Goal: Transaction & Acquisition: Purchase product/service

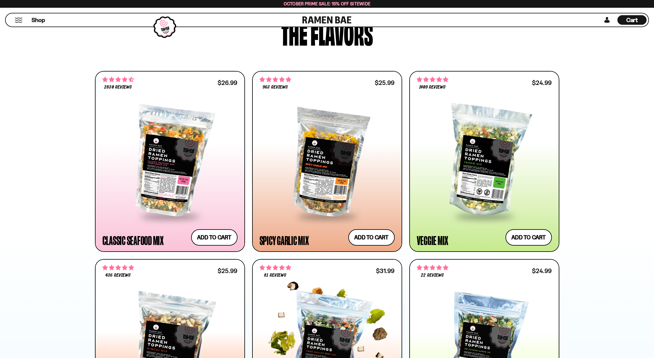
scroll to position [300, 0]
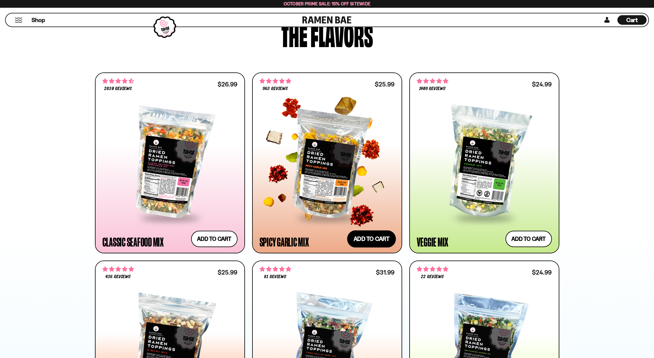
click at [367, 237] on button "Add to cart Add ― Regular price $25.99 Regular price Sale price $25.99 Unit pri…" at bounding box center [371, 238] width 49 height 17
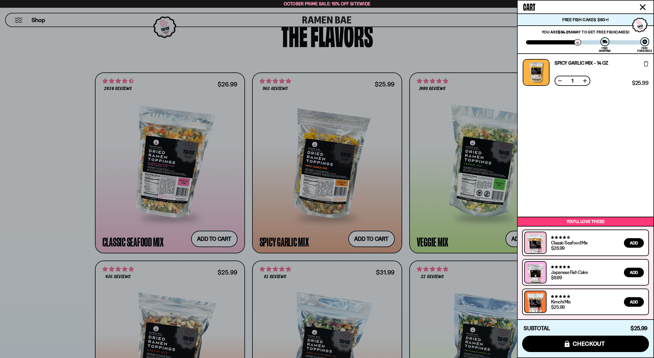
click at [317, 213] on div at bounding box center [327, 179] width 654 height 358
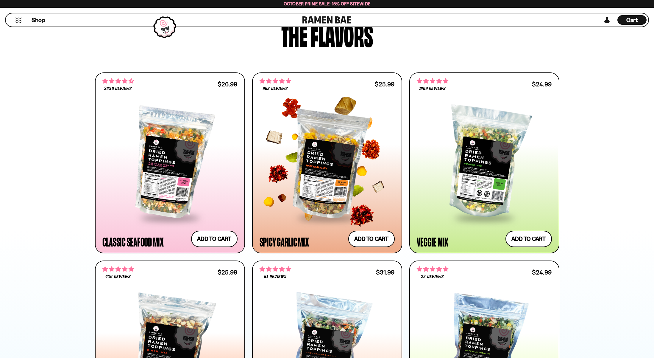
click at [352, 171] on div at bounding box center [327, 162] width 135 height 108
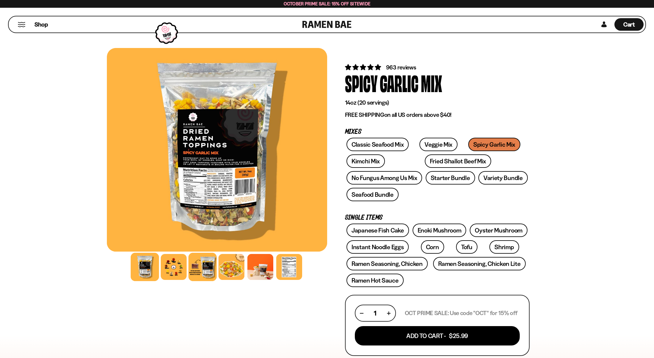
click at [207, 269] on div at bounding box center [202, 266] width 28 height 28
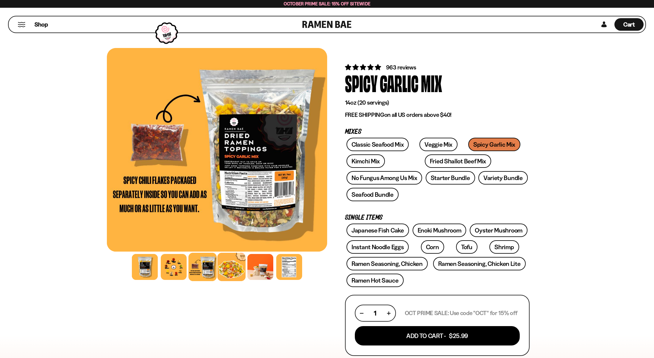
click at [228, 270] on div at bounding box center [231, 266] width 28 height 28
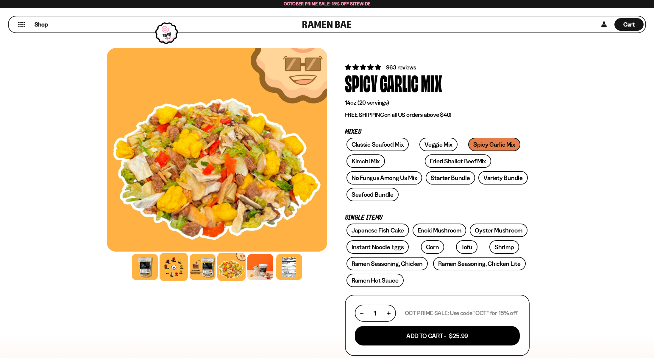
click at [179, 270] on div at bounding box center [174, 266] width 28 height 28
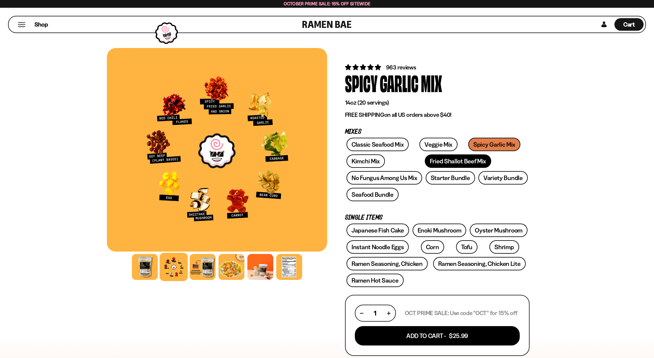
click at [425, 165] on link "Fried Shallot Beef Mix" at bounding box center [458, 160] width 66 height 13
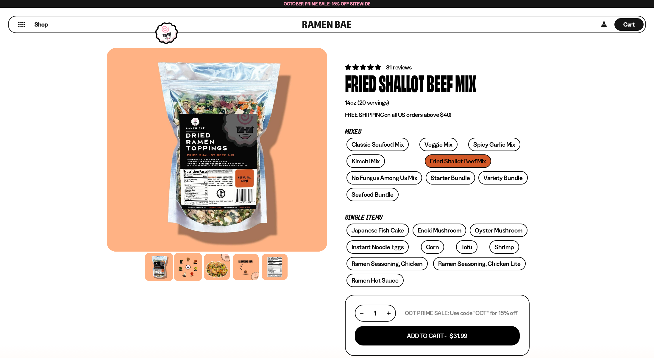
click at [185, 280] on div at bounding box center [188, 266] width 28 height 28
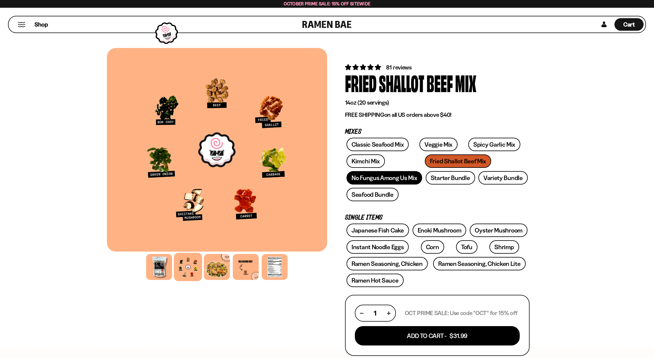
click at [371, 179] on link "No Fungus Among Us Mix" at bounding box center [385, 177] width 76 height 13
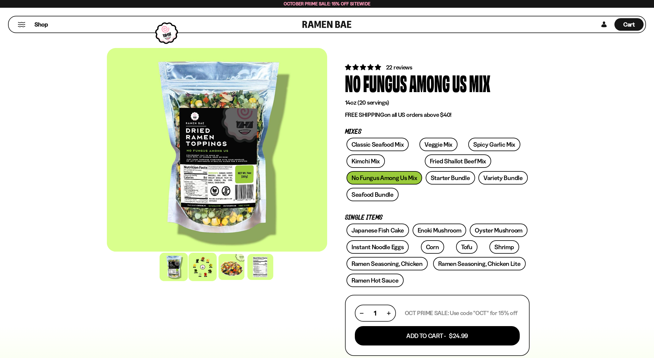
click at [211, 261] on div at bounding box center [202, 266] width 28 height 28
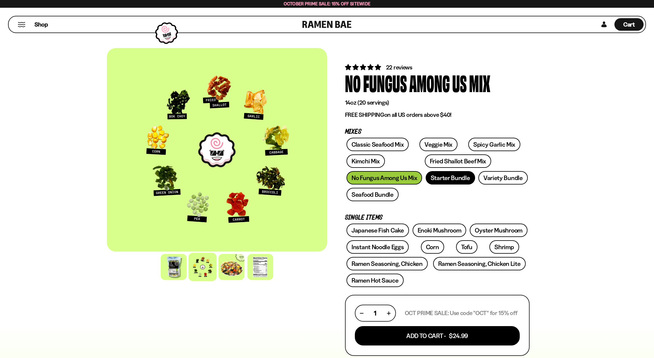
click at [452, 179] on link "Starter Bundle" at bounding box center [450, 177] width 49 height 13
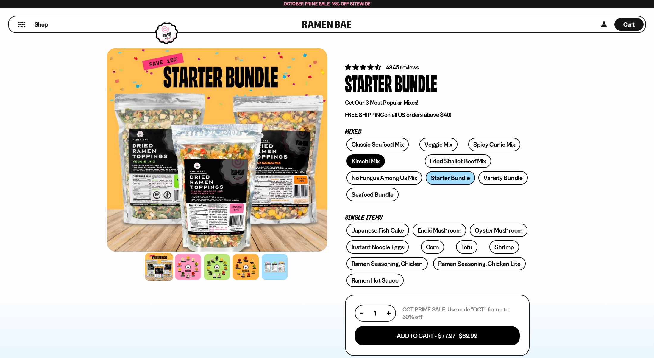
click at [374, 159] on link "Kimchi Mix" at bounding box center [366, 160] width 38 height 13
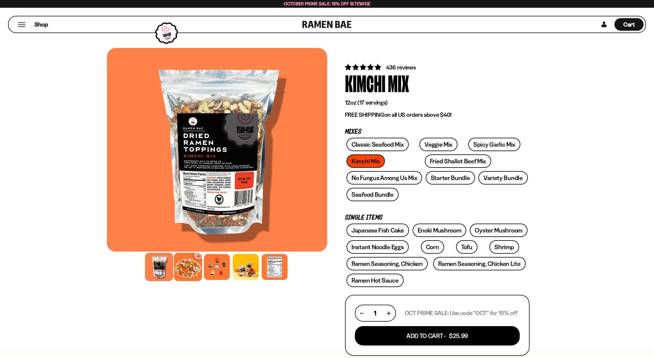
click at [184, 275] on div at bounding box center [188, 266] width 28 height 28
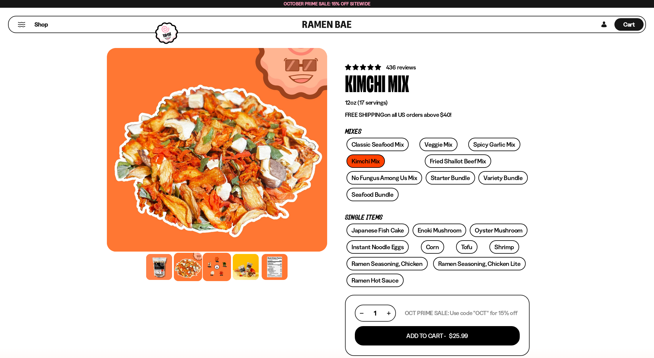
click at [216, 274] on div at bounding box center [217, 266] width 28 height 28
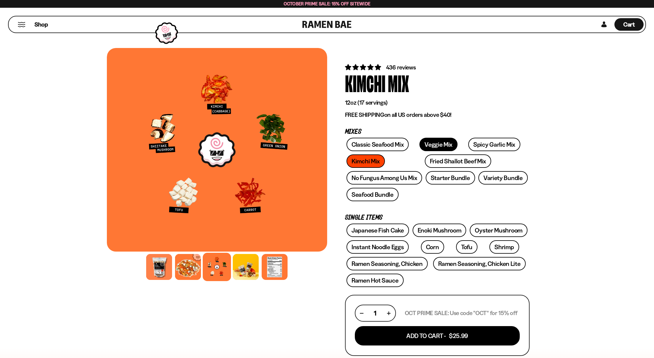
click at [431, 146] on link "Veggie Mix" at bounding box center [439, 144] width 38 height 13
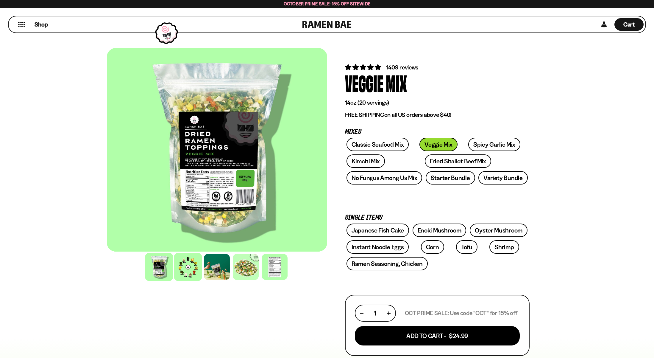
click at [193, 273] on div at bounding box center [188, 266] width 28 height 28
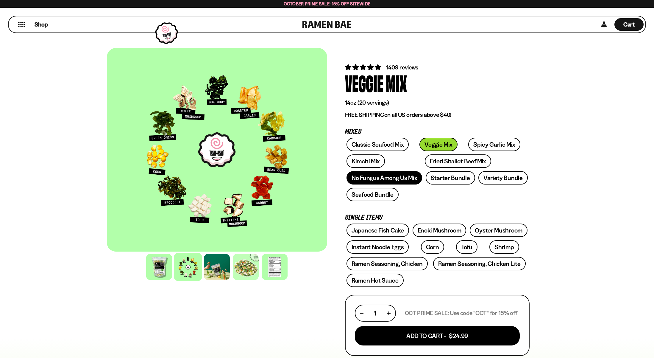
click at [397, 179] on link "No Fungus Among Us Mix" at bounding box center [385, 177] width 76 height 13
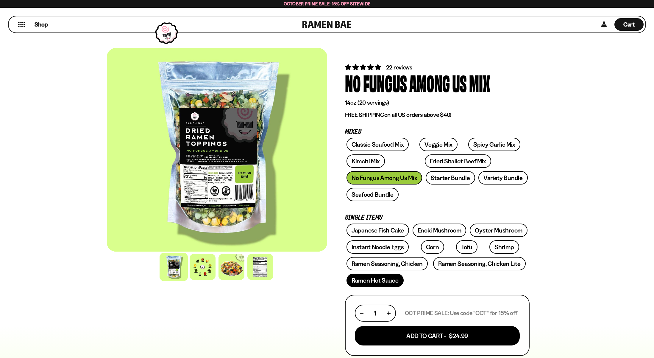
click at [369, 281] on link "Ramen Hot Sauce" at bounding box center [375, 279] width 57 height 13
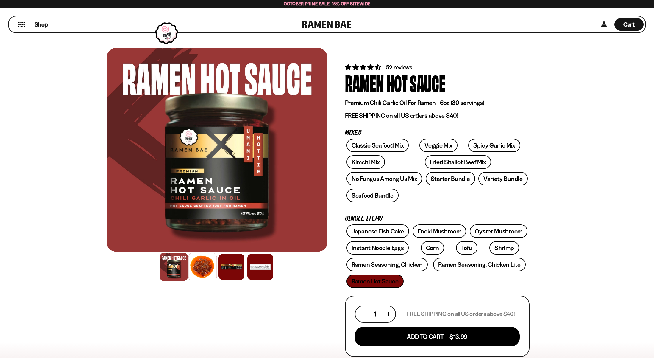
click at [203, 259] on div at bounding box center [202, 266] width 28 height 28
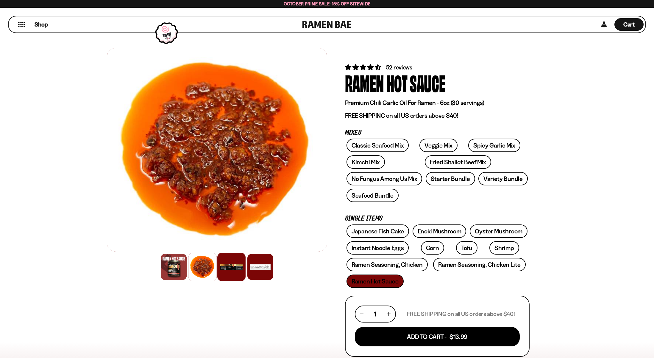
click at [233, 264] on div at bounding box center [231, 266] width 28 height 28
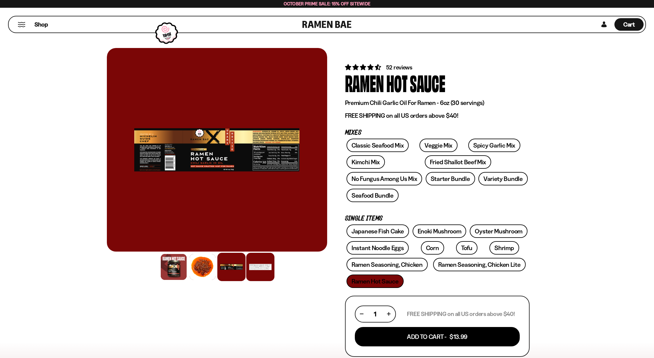
click at [265, 263] on div at bounding box center [260, 266] width 28 height 28
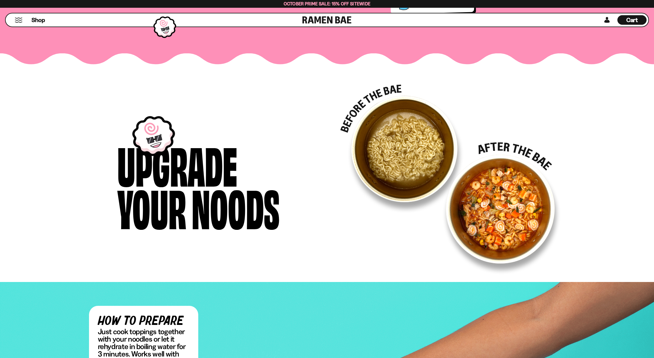
scroll to position [818, 0]
